Goal: Task Accomplishment & Management: Manage account settings

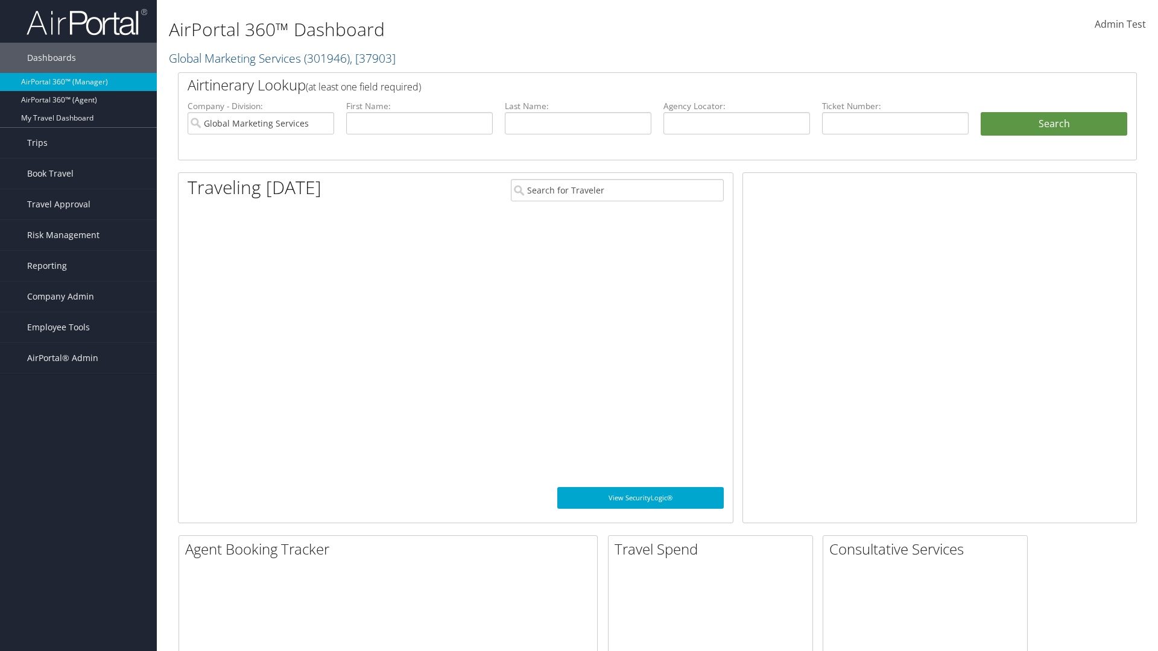
click at [78, 297] on span "Company Admin" at bounding box center [60, 297] width 67 height 30
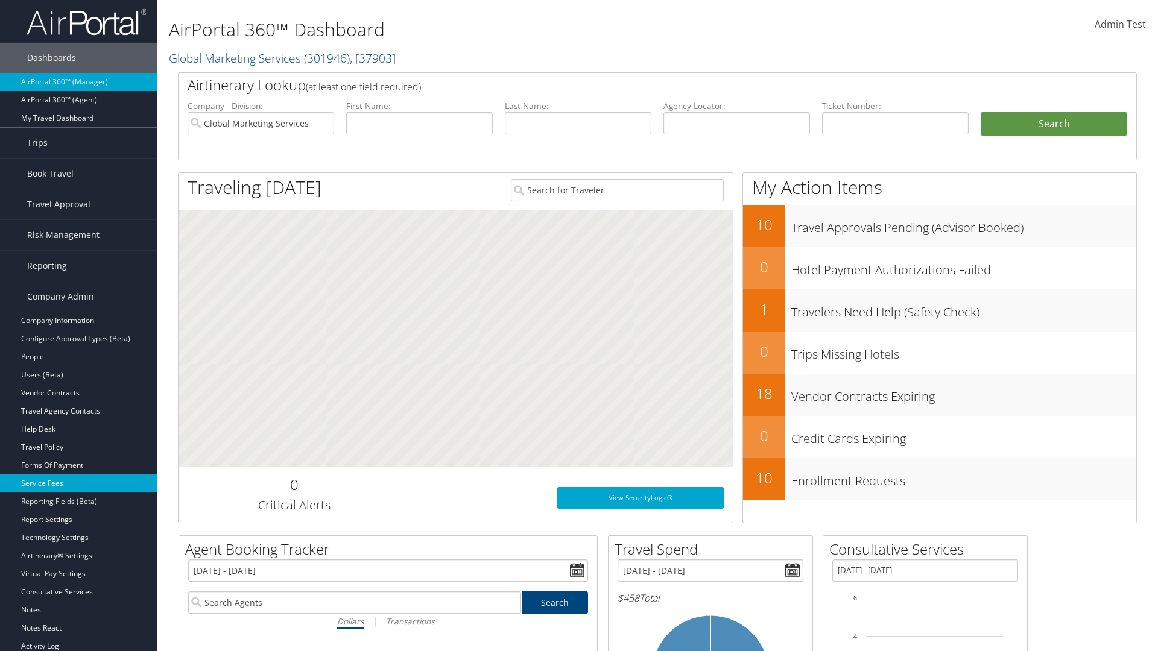
click at [78, 484] on link "Service Fees" at bounding box center [78, 483] width 157 height 18
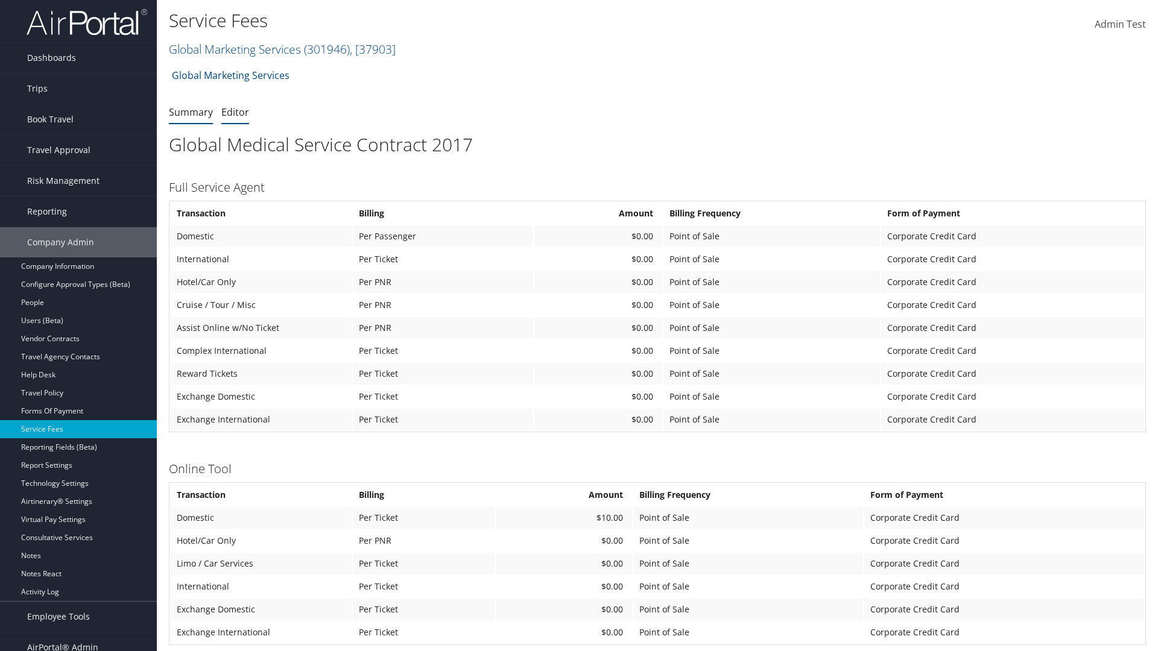
click at [235, 112] on link "Editor" at bounding box center [235, 112] width 28 height 13
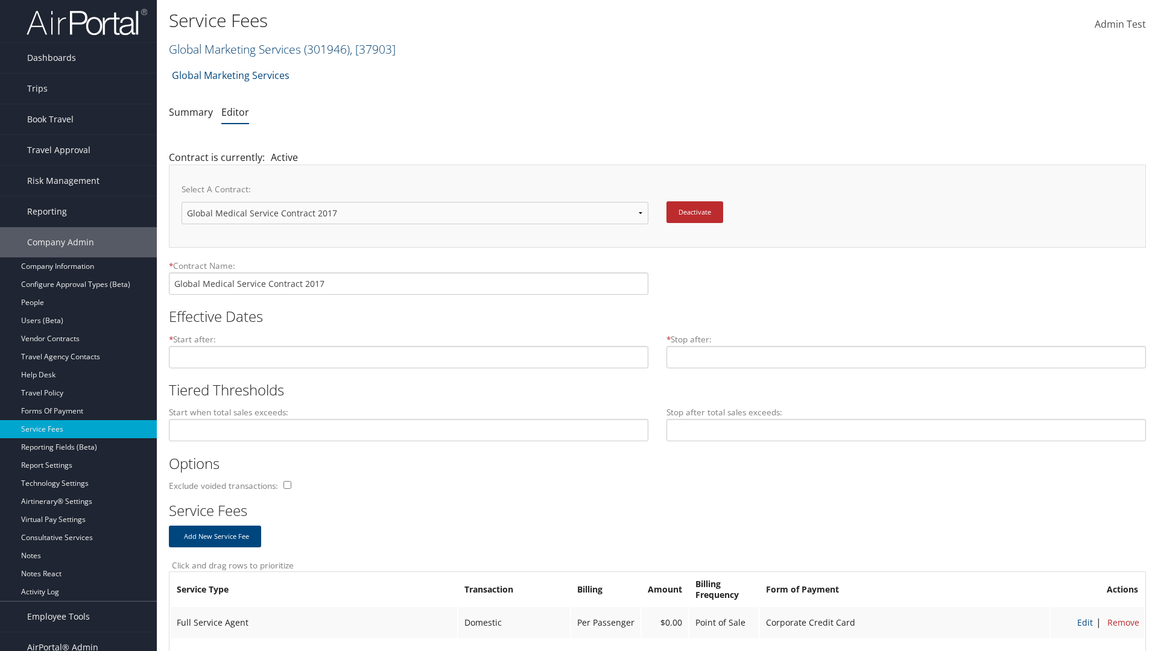
click at [233, 49] on link "Global Marketing Services ( 301946 ) , [ 37903 ]" at bounding box center [282, 49] width 227 height 16
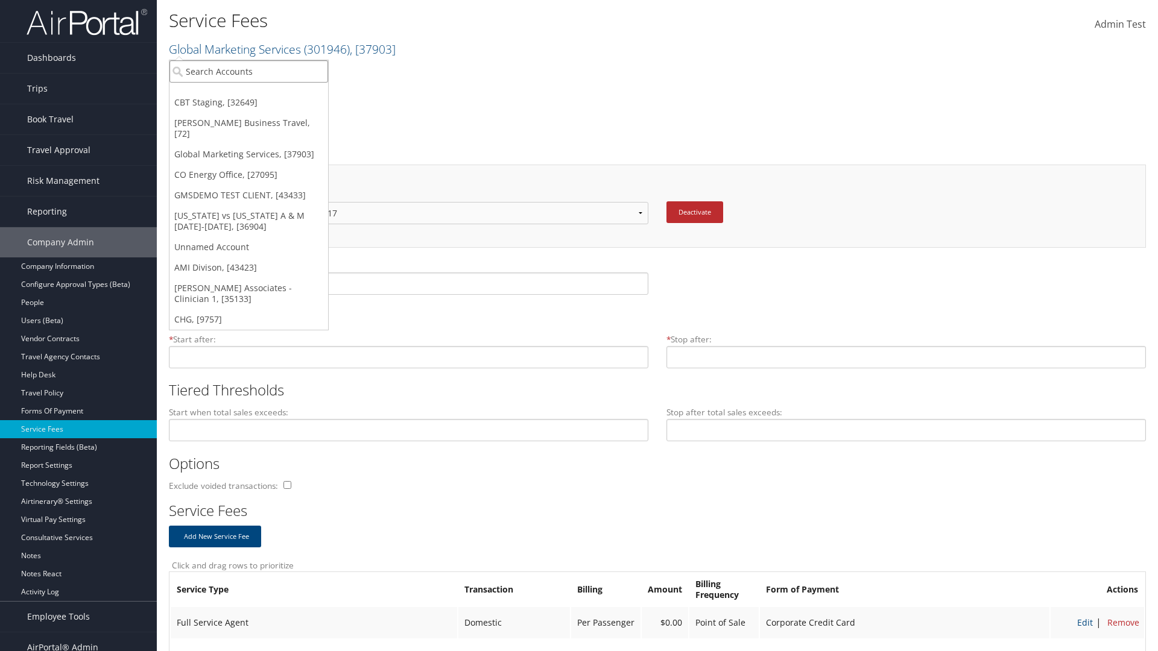
click at [248, 71] on input "search" at bounding box center [248, 71] width 159 height 22
type input "[PERSON_NAME] Business Travel"
click at [265, 93] on div "Christopherson Business Travel (C10001), [72]" at bounding box center [266, 93] width 206 height 11
